Goal: Task Accomplishment & Management: Use online tool/utility

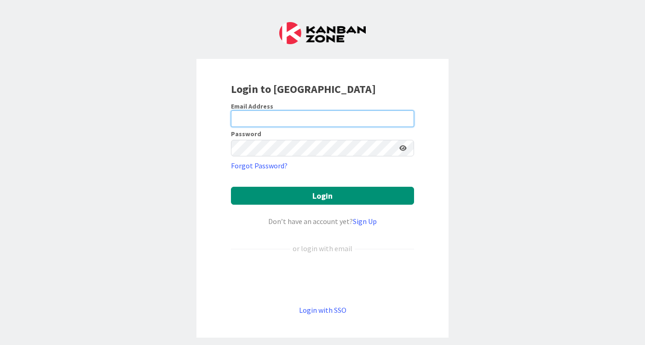
type input "[EMAIL_ADDRESS][DOMAIN_NAME]"
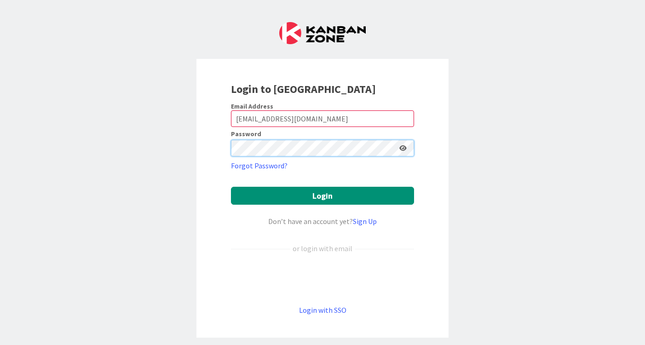
click at [323, 196] on button "Login" at bounding box center [322, 196] width 183 height 18
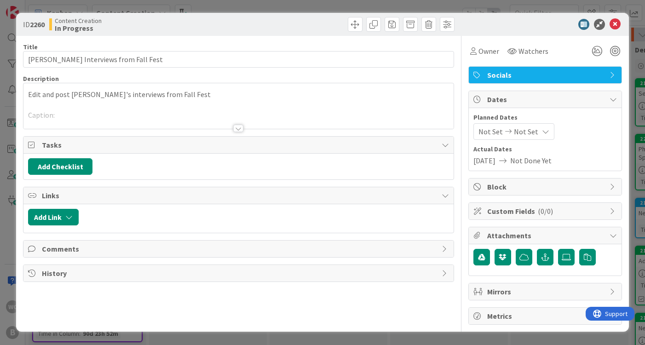
click at [637, 119] on div "ID 2260 Content Creation In Progress Title 33 / 128 [PERSON_NAME] Interviews fr…" at bounding box center [322, 172] width 645 height 345
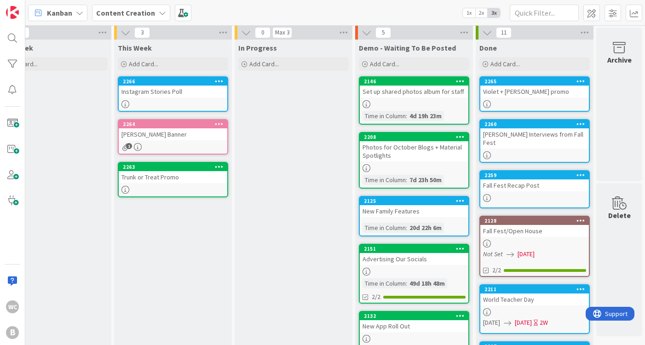
scroll to position [2, 276]
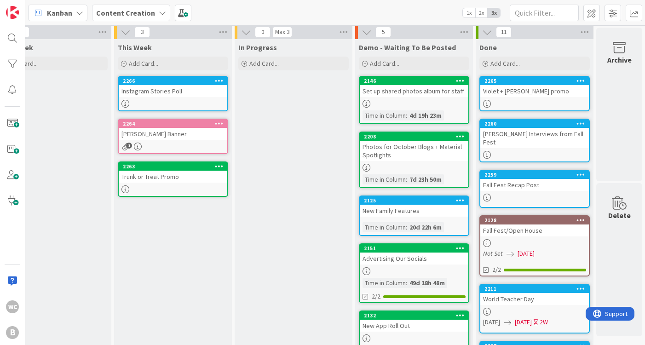
click at [419, 152] on div "Photos for October Blogs + Material Spotlights" at bounding box center [414, 151] width 109 height 20
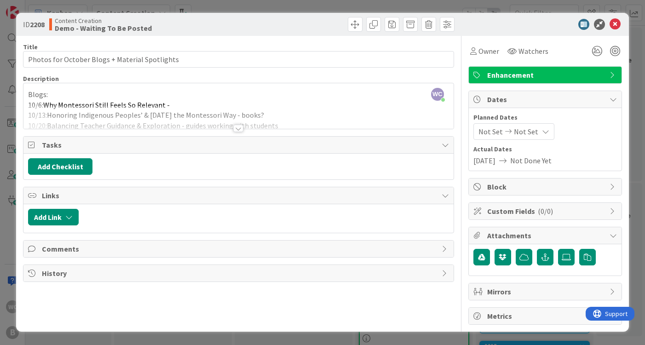
click at [237, 127] on div at bounding box center [238, 128] width 10 height 7
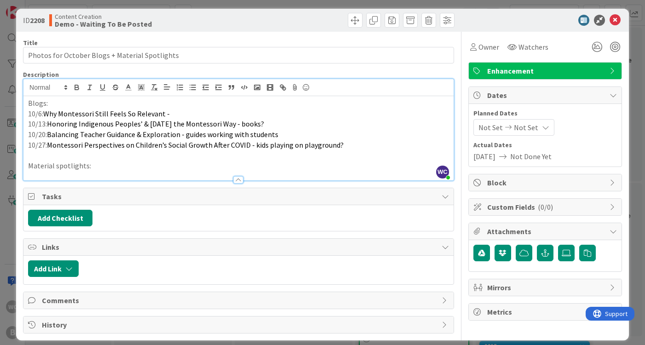
scroll to position [0, 0]
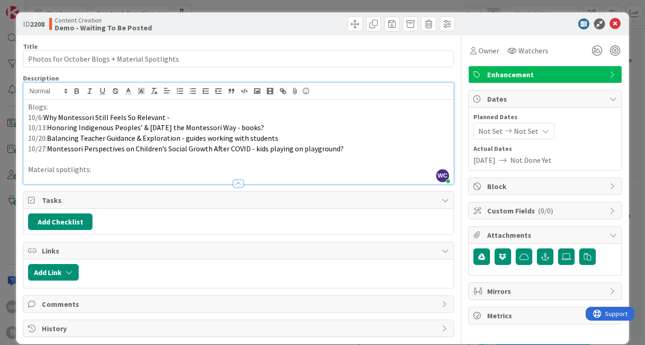
click at [615, 26] on icon at bounding box center [615, 23] width 11 height 11
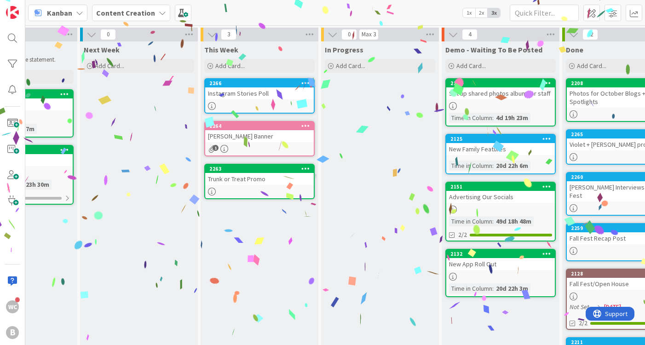
scroll to position [0, 185]
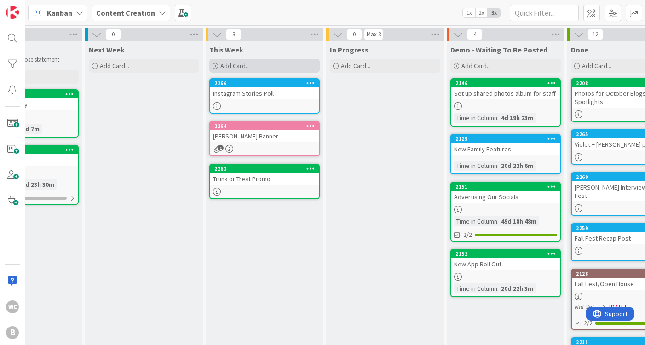
click at [260, 62] on div "Add Card..." at bounding box center [264, 66] width 110 height 14
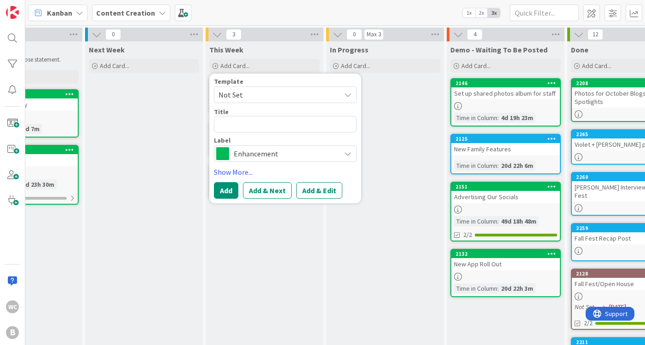
type textarea "x"
type textarea "N"
type textarea "x"
type textarea "No"
type textarea "x"
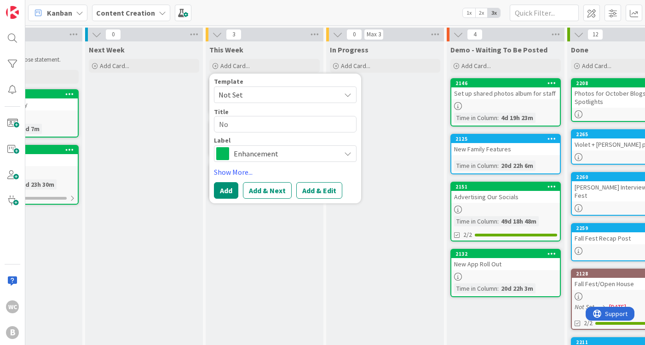
type textarea "Nov"
type textarea "x"
type textarea "Nove"
type textarea "x"
type textarea "Novem"
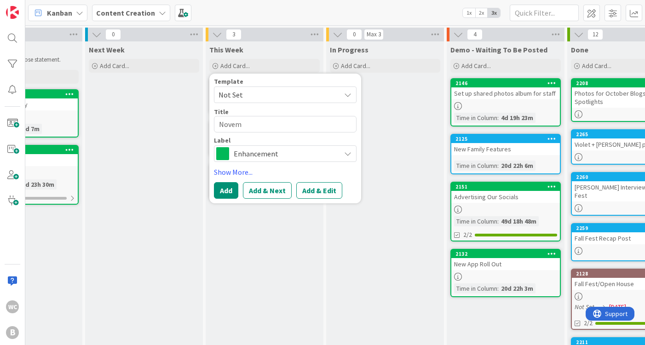
type textarea "x"
type textarea "Novemb"
type textarea "x"
type textarea "Novembe"
type textarea "x"
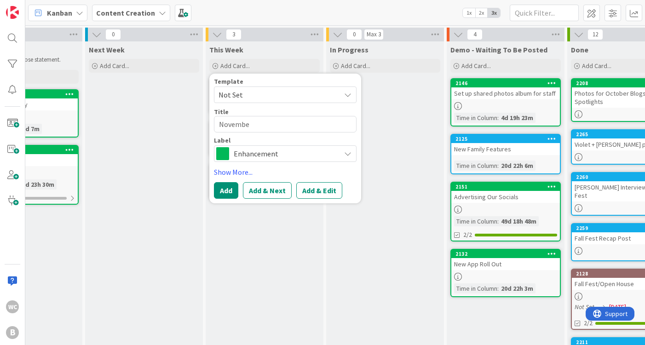
type textarea "November"
type textarea "x"
type textarea "November"
type textarea "x"
type textarea "November N"
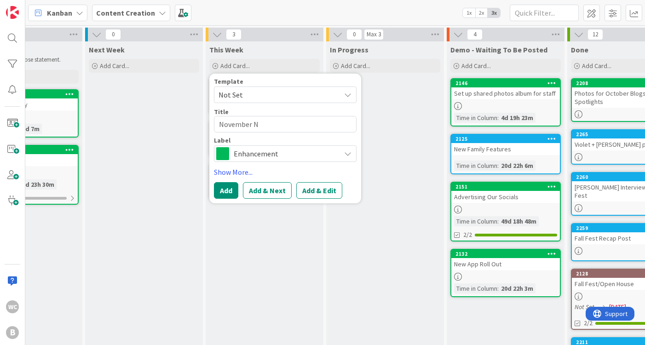
type textarea "x"
type textarea "November NI"
type textarea "x"
type textarea "November NID"
type textarea "x"
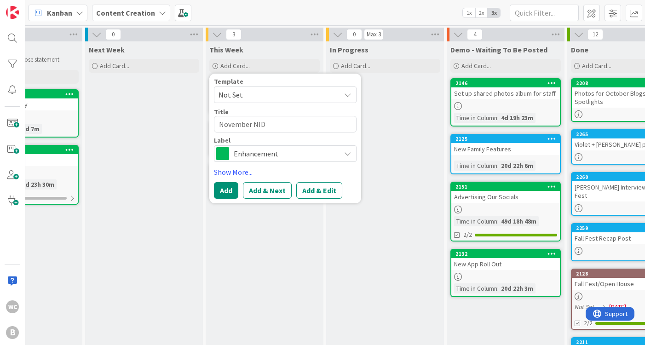
type textarea "November NIDO"
type textarea "x"
type textarea "November NIDO"
type textarea "x"
type textarea "November NIDO p"
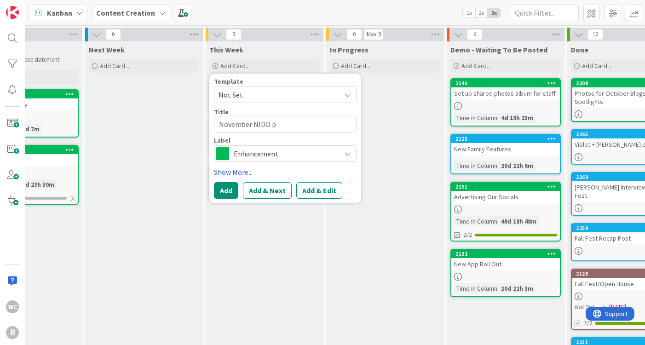
type textarea "x"
type textarea "November NIDO ph"
type textarea "x"
type textarea "November NIDO pho"
type textarea "x"
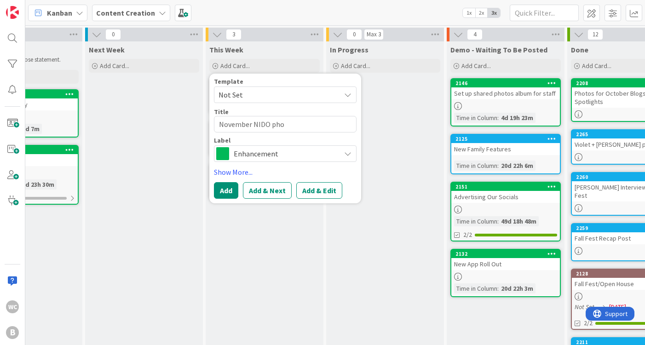
type textarea "November NIDO phot"
type textarea "x"
type textarea "November NIDO photo"
type textarea "x"
type textarea "November NIDO photos"
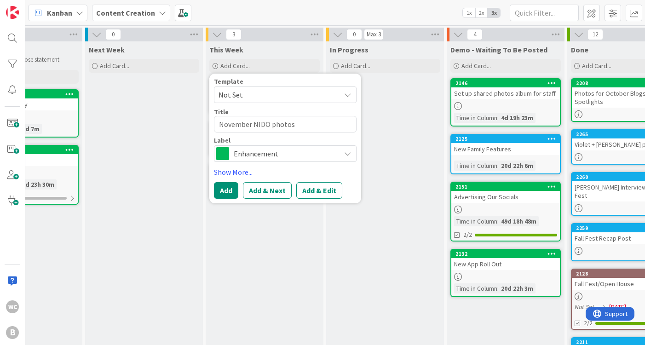
click at [246, 156] on span "Enhancement" at bounding box center [285, 153] width 102 height 13
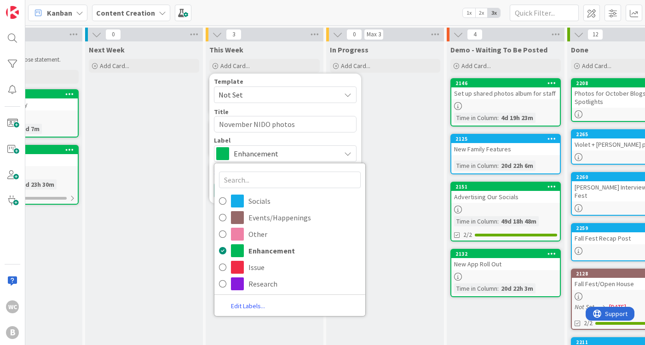
click at [250, 305] on link "Edit Labels..." at bounding box center [247, 306] width 67 height 12
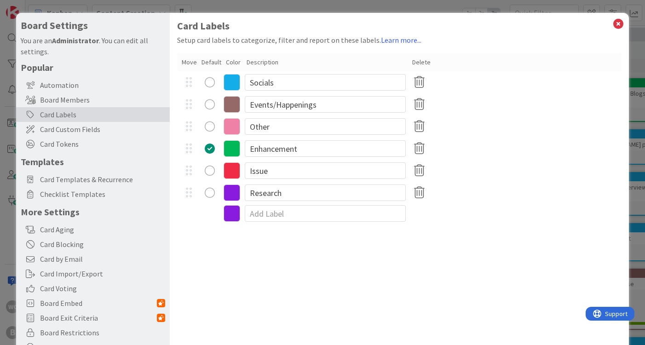
type textarea "x"
click at [269, 191] on input "Research" at bounding box center [325, 193] width 161 height 17
type input "Nido"
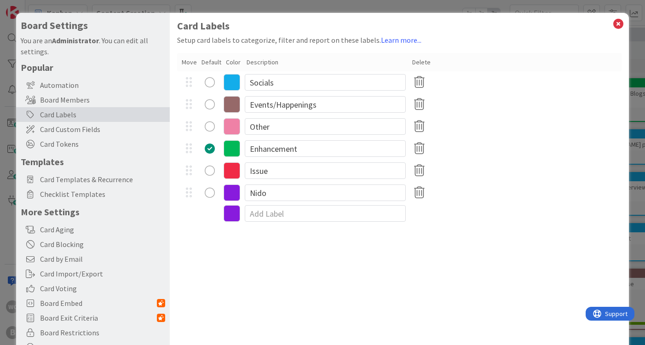
click at [510, 156] on div "Enhancement" at bounding box center [399, 149] width 445 height 22
type textarea "x"
click at [275, 173] on input "Issue" at bounding box center [325, 170] width 161 height 17
type input "Issue/Research"
click at [549, 186] on div "Nido" at bounding box center [399, 193] width 445 height 22
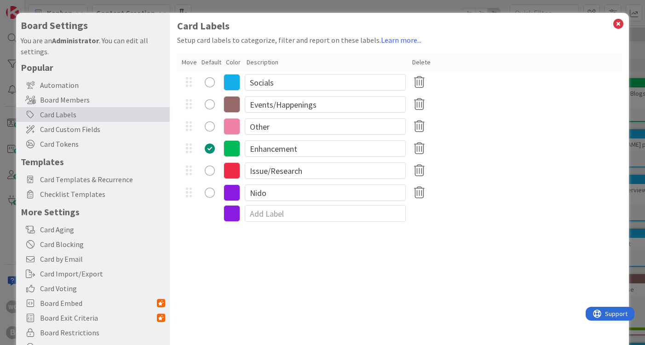
click at [636, 163] on div "Board Settings You are an Administrator . You can edit all settings. Popular Au…" at bounding box center [322, 172] width 645 height 345
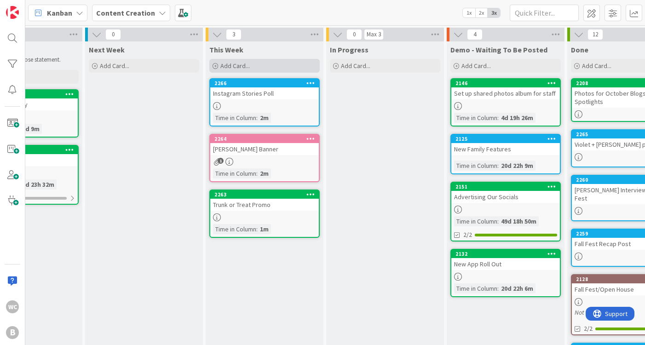
click at [264, 62] on div "Add Card..." at bounding box center [264, 66] width 110 height 14
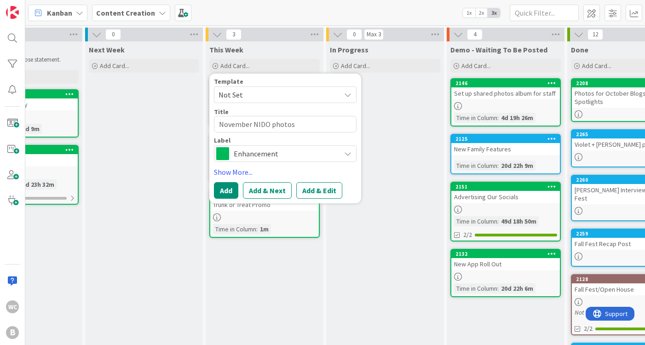
click at [252, 155] on span "Enhancement" at bounding box center [285, 153] width 102 height 13
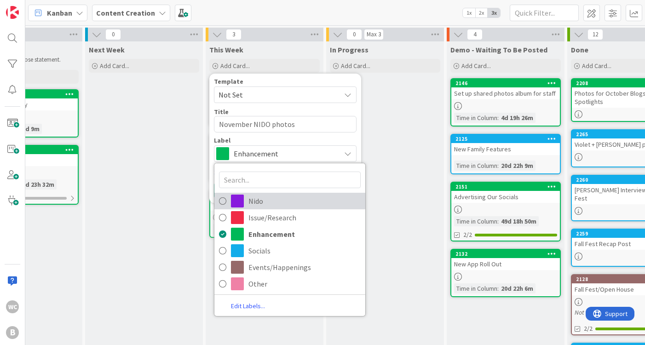
click at [258, 205] on span "Nido" at bounding box center [305, 201] width 112 height 14
type textarea "x"
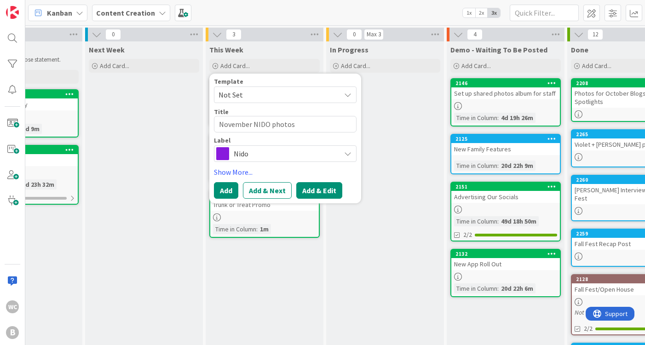
click at [320, 197] on button "Add & Edit" at bounding box center [319, 190] width 46 height 17
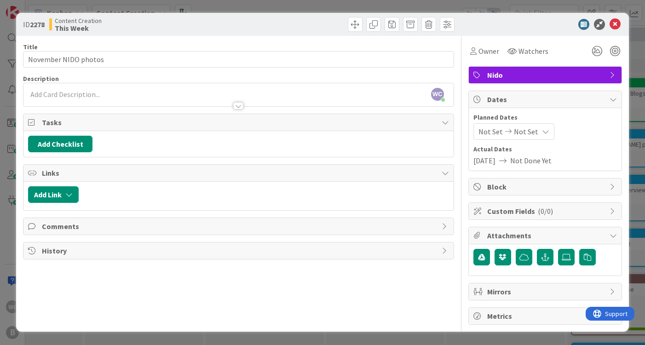
click at [197, 100] on div at bounding box center [238, 102] width 430 height 10
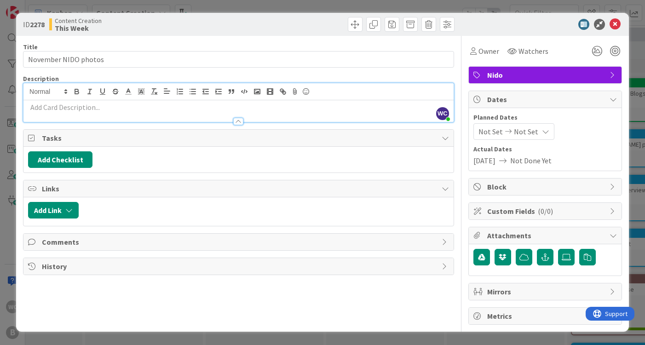
click at [102, 105] on p at bounding box center [238, 107] width 421 height 11
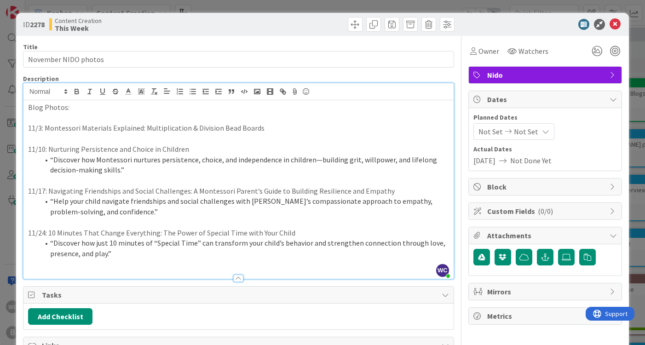
click at [642, 117] on div "ID 2278 Content Creation This Week Title 20 / 128 November NIDO photos Descript…" at bounding box center [322, 172] width 645 height 345
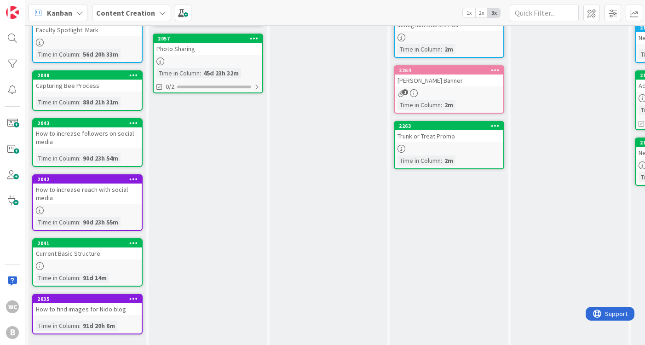
scroll to position [112, 0]
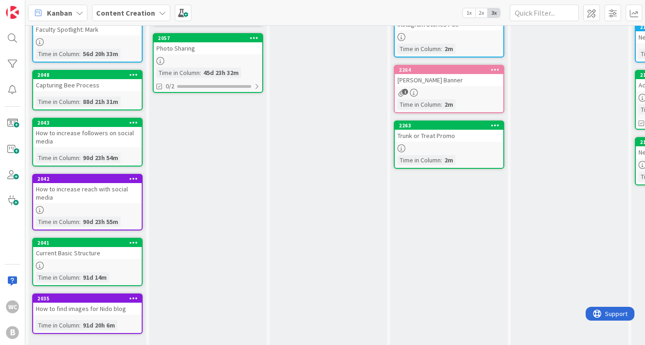
click at [134, 173] on div "Backlog Add Card... 2142 Blog Posts Time in Column : 55d 19h 15m 2135 Faculty S…" at bounding box center [88, 211] width 118 height 563
click at [134, 176] on icon at bounding box center [133, 178] width 9 height 6
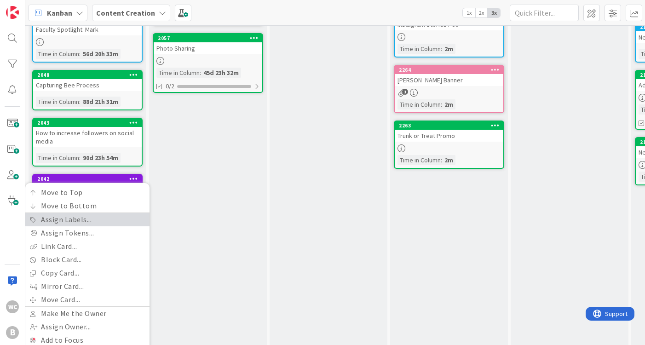
click at [87, 218] on link "Assign Labels..." at bounding box center [87, 219] width 124 height 13
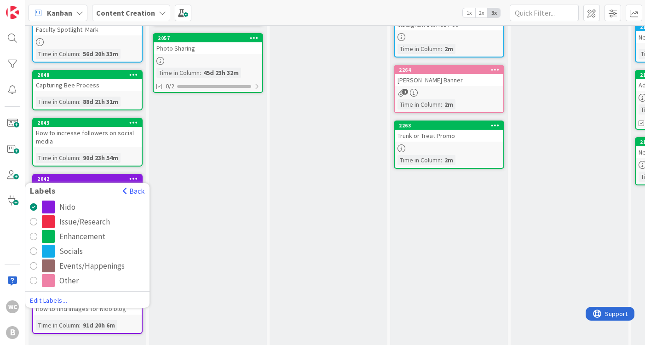
click at [34, 223] on div "radio" at bounding box center [33, 221] width 7 height 7
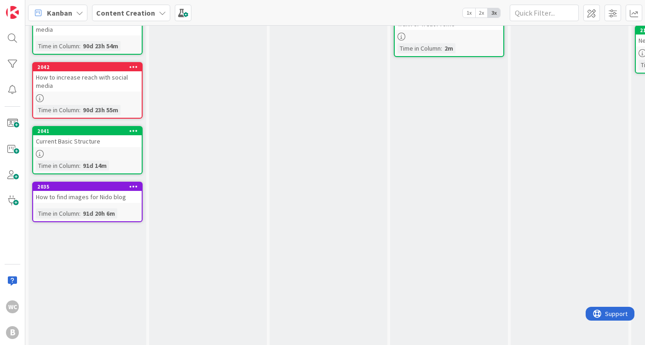
scroll to position [226, 0]
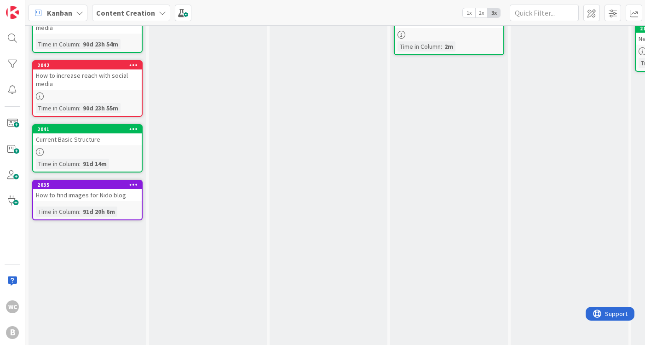
click at [132, 186] on icon at bounding box center [133, 184] width 9 height 6
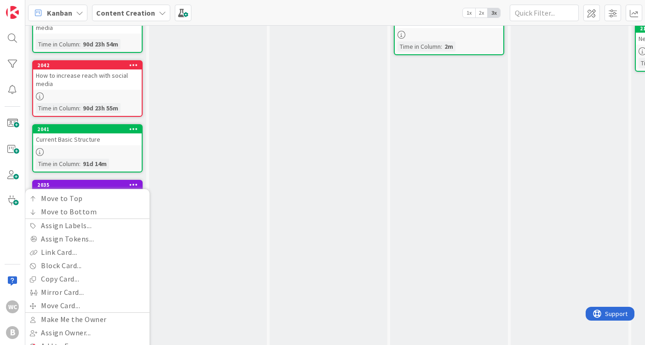
click at [202, 190] on div "Upcoming Cards must have purpose statement. Add Card... 2171 Instagram Giveaway…" at bounding box center [208, 97] width 118 height 563
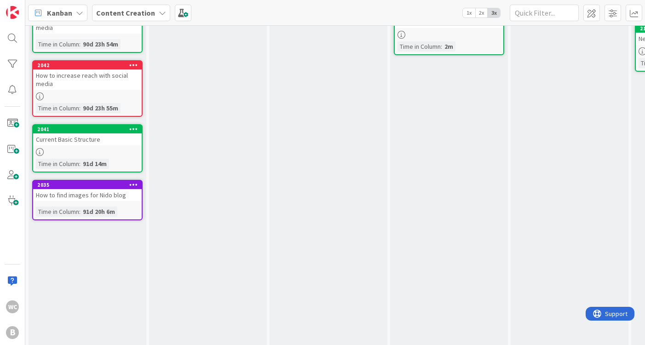
click at [108, 194] on div "How to find images for Nido blog" at bounding box center [87, 195] width 109 height 12
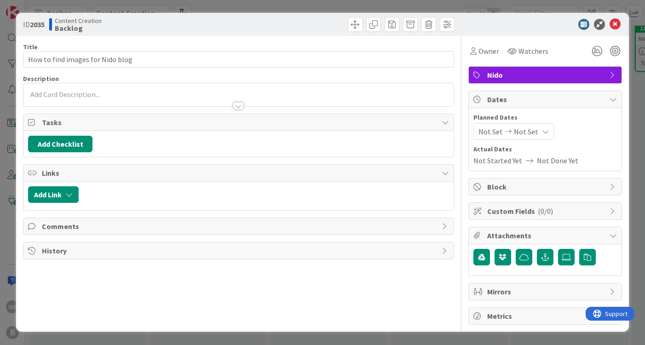
click at [616, 24] on icon at bounding box center [615, 24] width 11 height 11
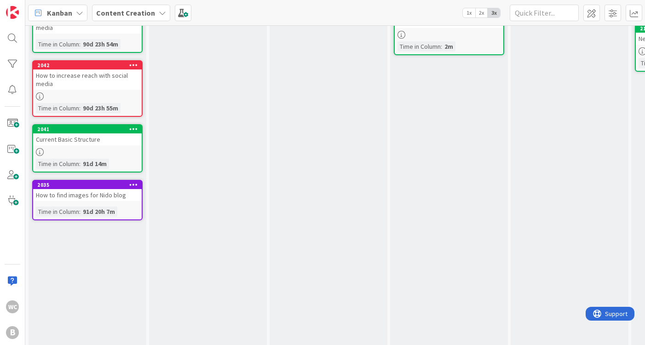
click at [133, 185] on icon at bounding box center [133, 184] width 9 height 6
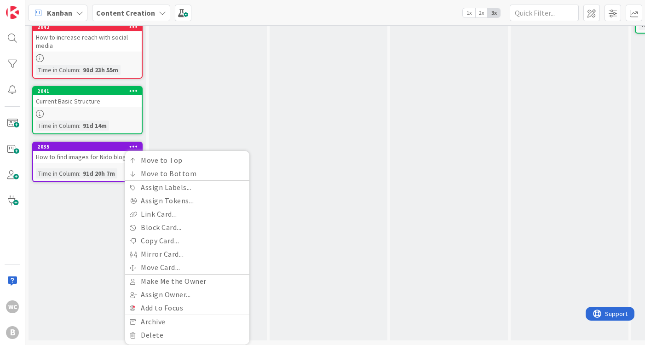
scroll to position [263, 0]
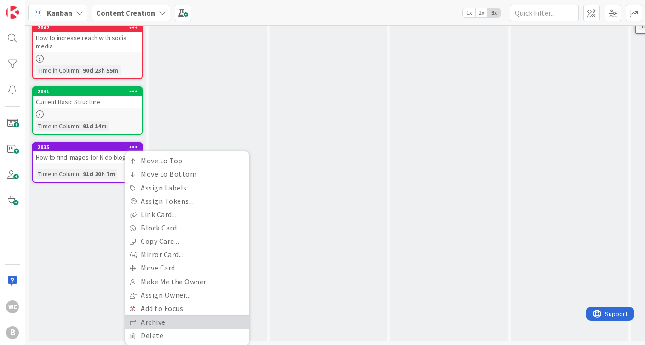
click at [180, 327] on link "Archive" at bounding box center [187, 322] width 124 height 13
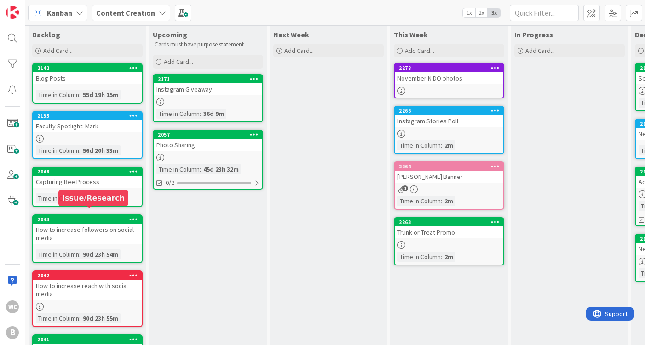
scroll to position [6, 0]
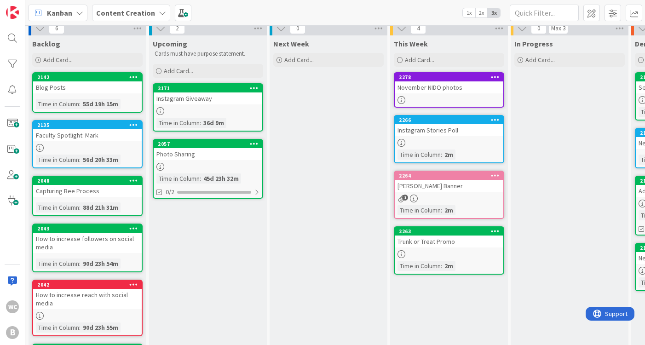
click at [134, 77] on icon at bounding box center [133, 77] width 9 height 6
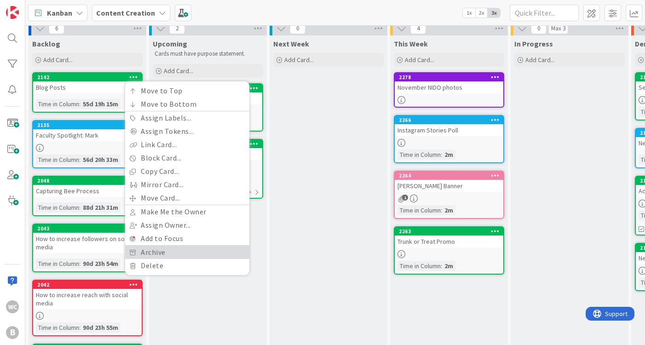
click at [168, 252] on link "Archive" at bounding box center [187, 252] width 124 height 13
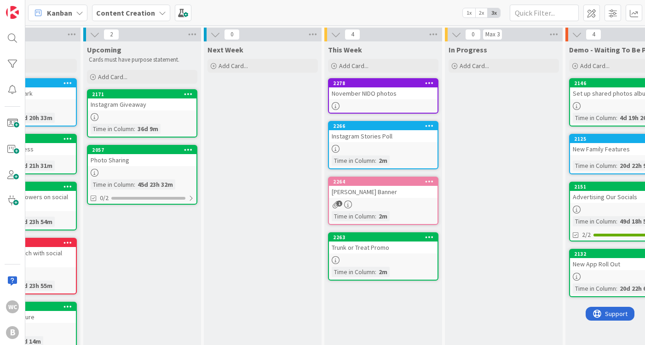
scroll to position [0, 110]
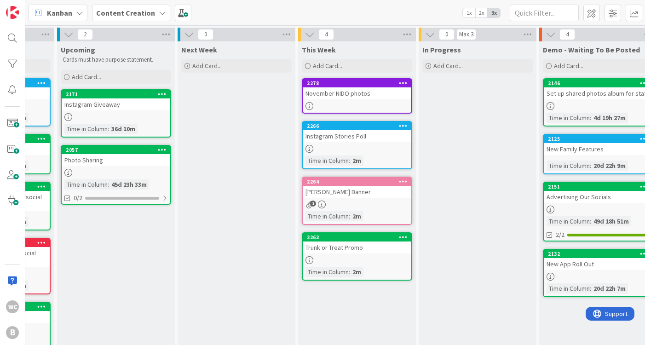
scroll to position [0, 93]
click at [354, 99] on div "November NIDO photos" at bounding box center [356, 93] width 109 height 12
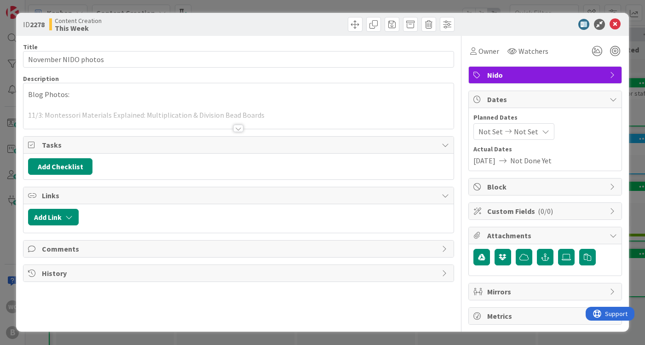
click at [247, 138] on div "Tasks" at bounding box center [238, 145] width 430 height 17
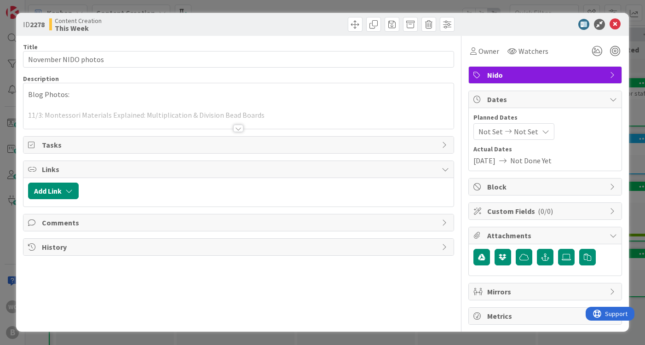
click at [243, 127] on div at bounding box center [238, 128] width 10 height 7
